Goal: Task Accomplishment & Management: Complete application form

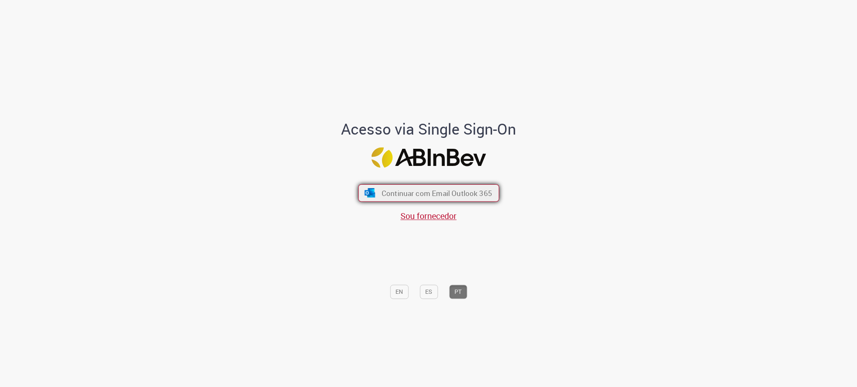
click at [426, 192] on span "Continuar com Email Outlook 365" at bounding box center [436, 193] width 110 height 10
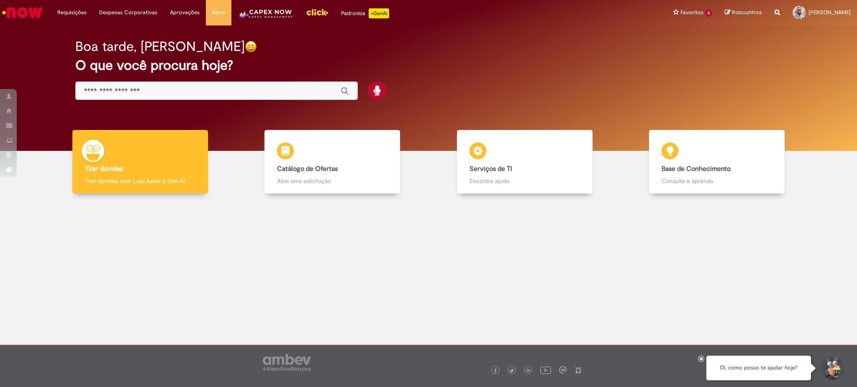
click at [261, 20] on img "Menu Cabeçalho" at bounding box center [266, 16] width 56 height 17
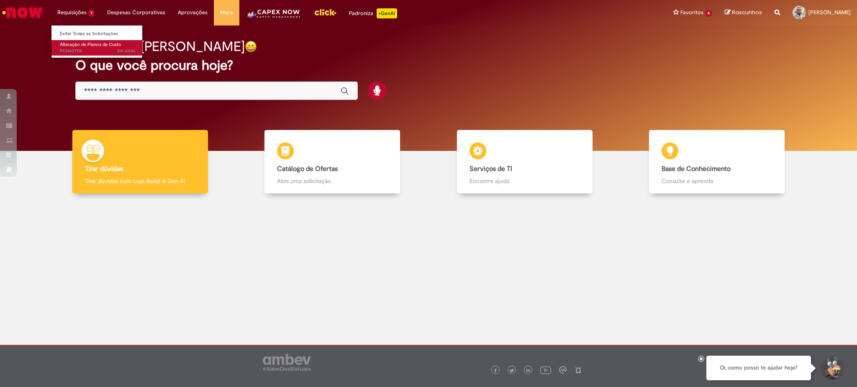
click at [90, 45] on span "Alteração de Planos de Custo" at bounding box center [90, 44] width 61 height 6
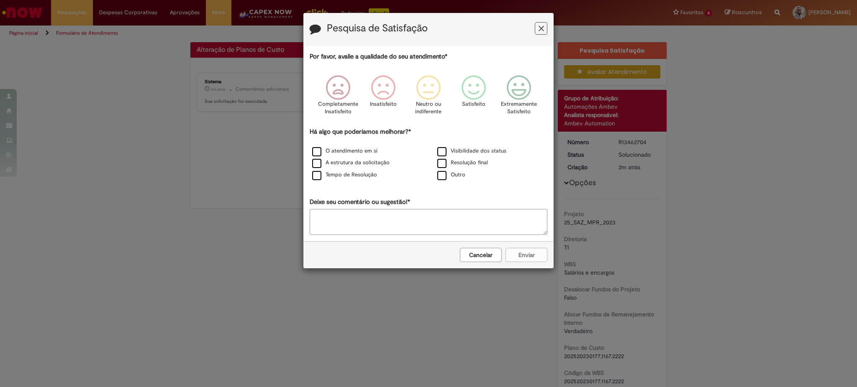
click at [536, 30] on button "Feedback" at bounding box center [541, 28] width 13 height 13
